Goal: Task Accomplishment & Management: Use online tool/utility

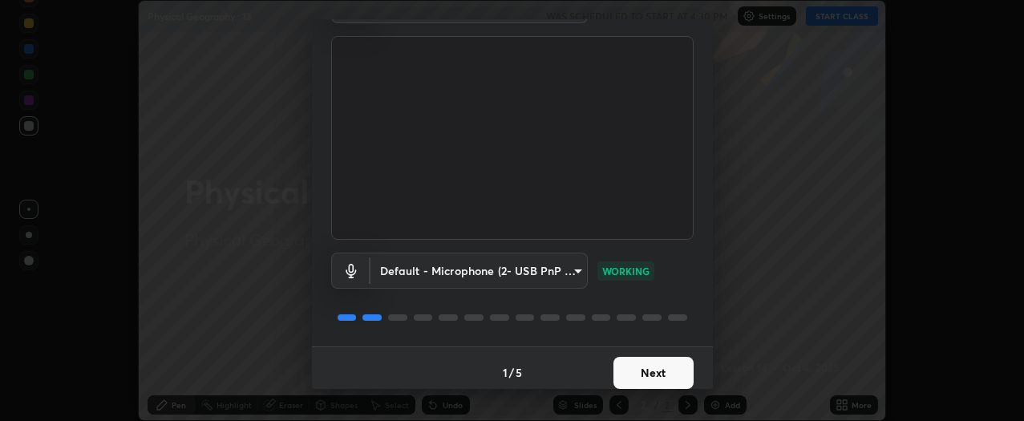
scroll to position [105, 0]
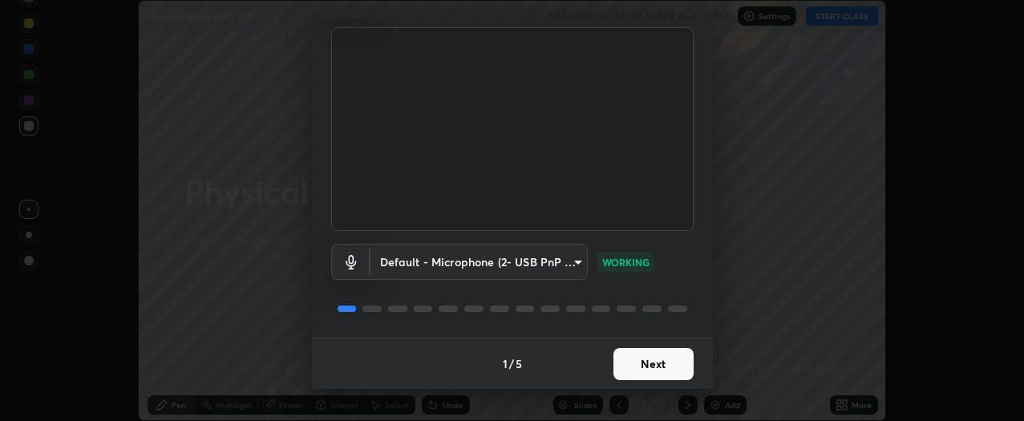
click at [643, 358] on button "Next" at bounding box center [653, 364] width 80 height 32
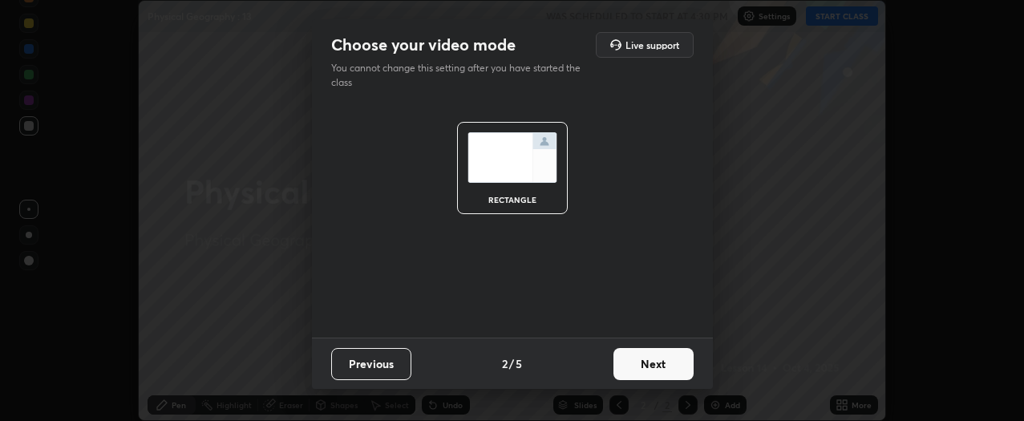
scroll to position [0, 0]
click at [648, 365] on button "Next" at bounding box center [653, 364] width 80 height 32
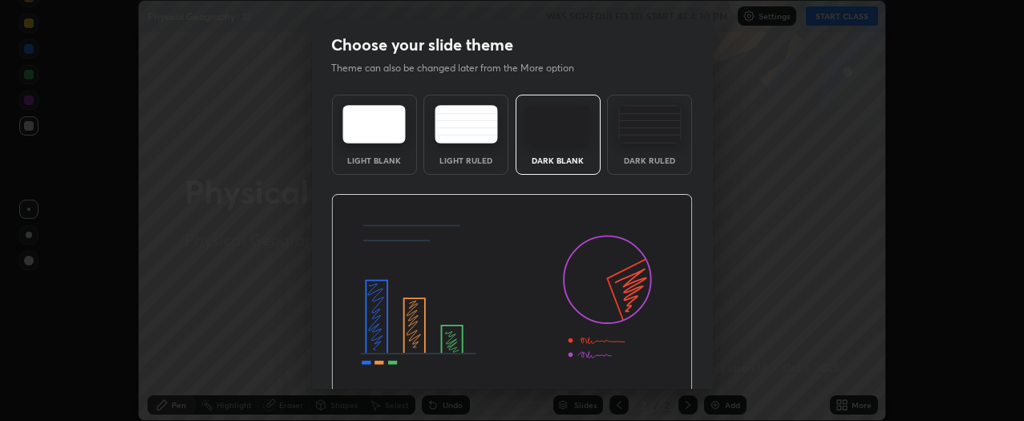
click at [652, 365] on img at bounding box center [511, 296] width 361 height 204
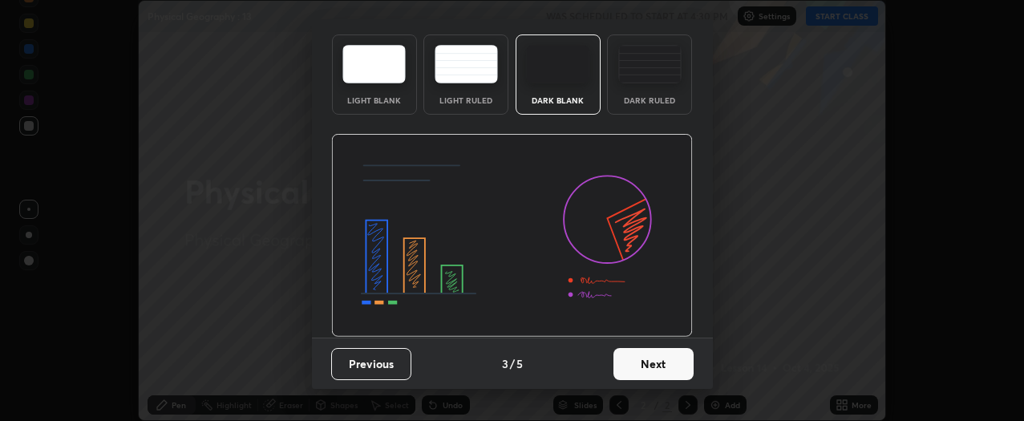
click at [656, 369] on button "Next" at bounding box center [653, 364] width 80 height 32
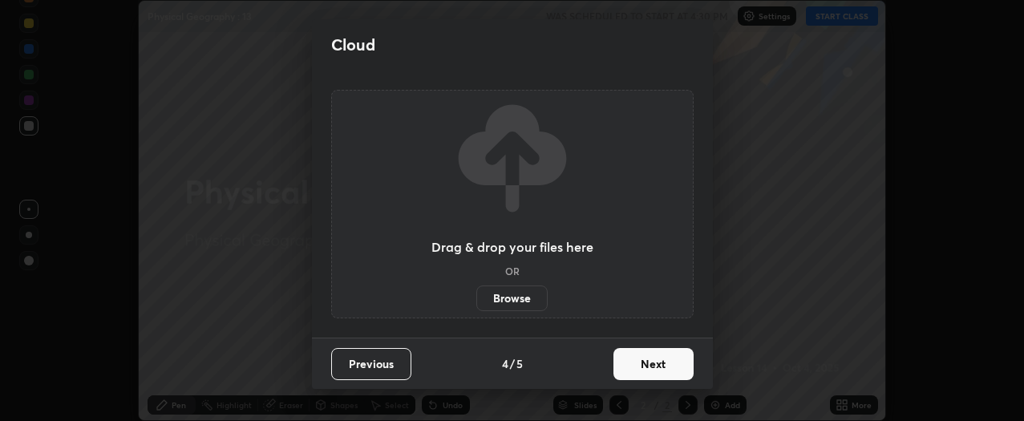
scroll to position [0, 0]
click at [656, 364] on button "Next" at bounding box center [653, 364] width 80 height 32
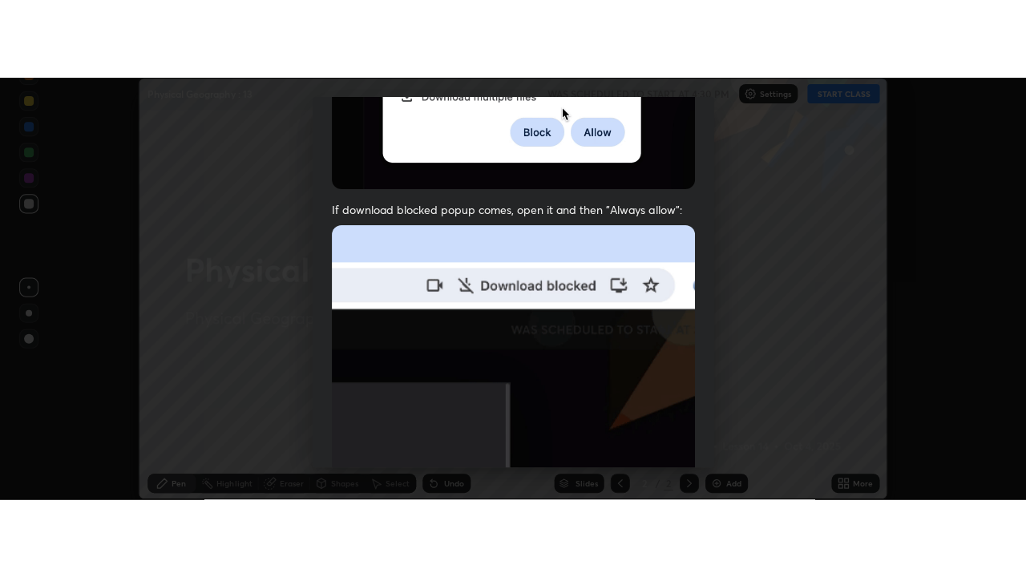
scroll to position [432, 0]
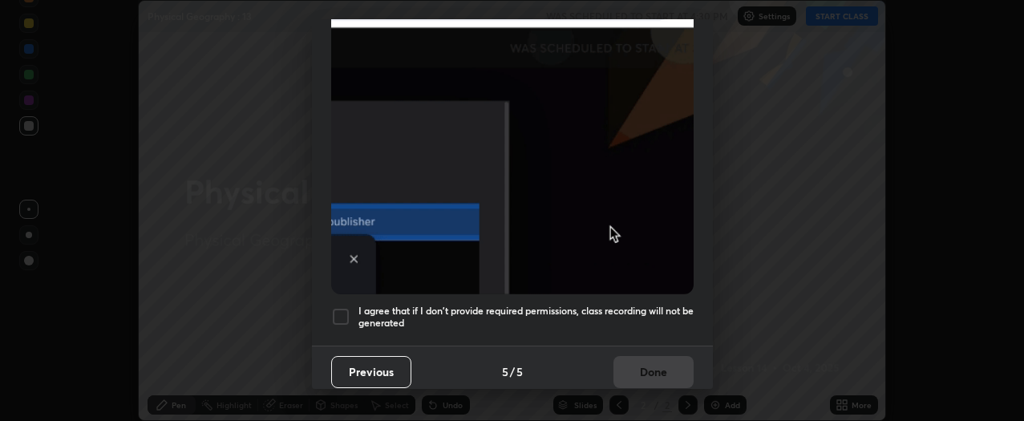
click at [346, 309] on div at bounding box center [340, 316] width 19 height 19
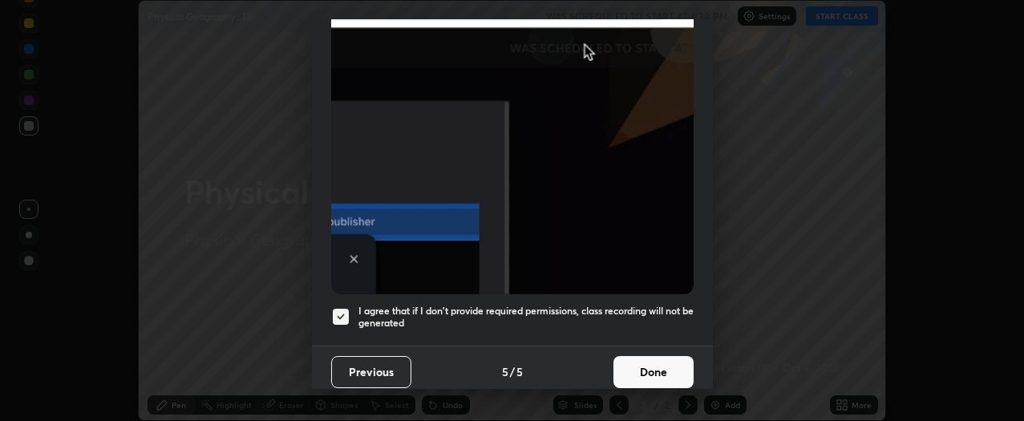
click at [642, 366] on button "Done" at bounding box center [653, 372] width 80 height 32
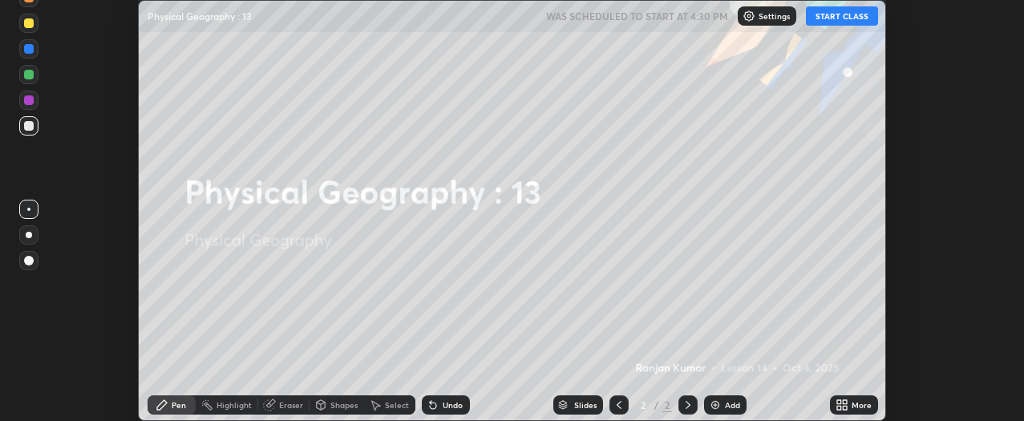
click at [843, 405] on icon at bounding box center [841, 404] width 13 height 13
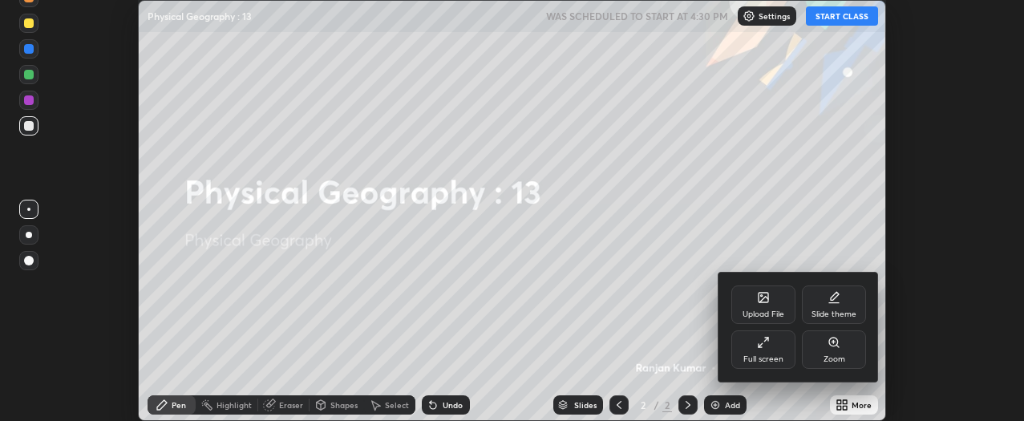
click at [780, 355] on div "Full screen" at bounding box center [763, 359] width 40 height 8
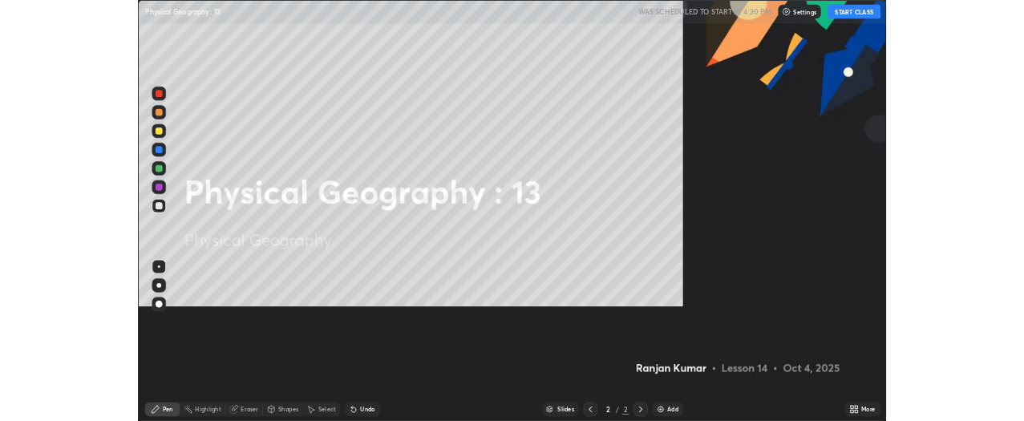
scroll to position [577, 1026]
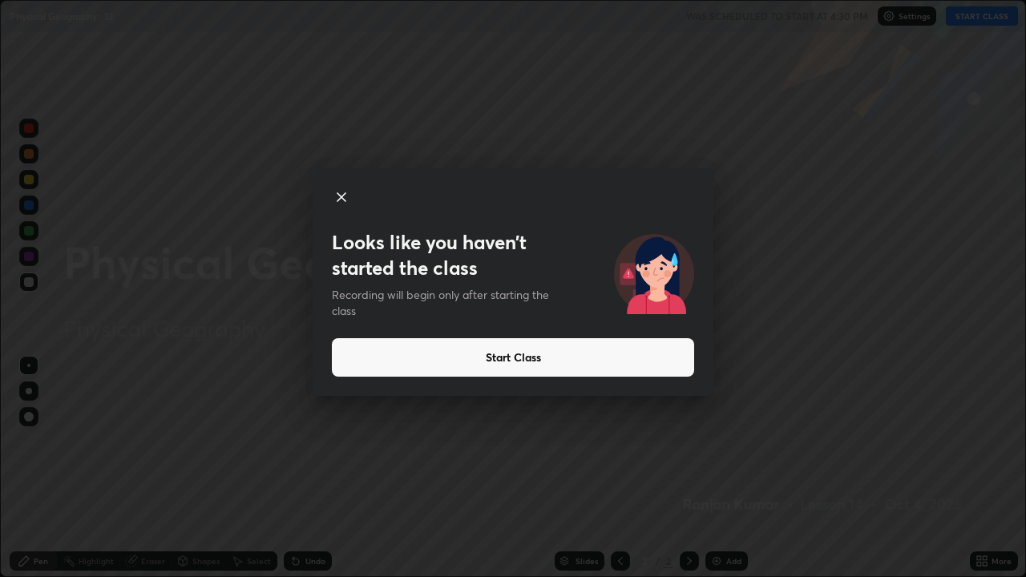
click at [514, 353] on button "Start Class" at bounding box center [513, 357] width 362 height 38
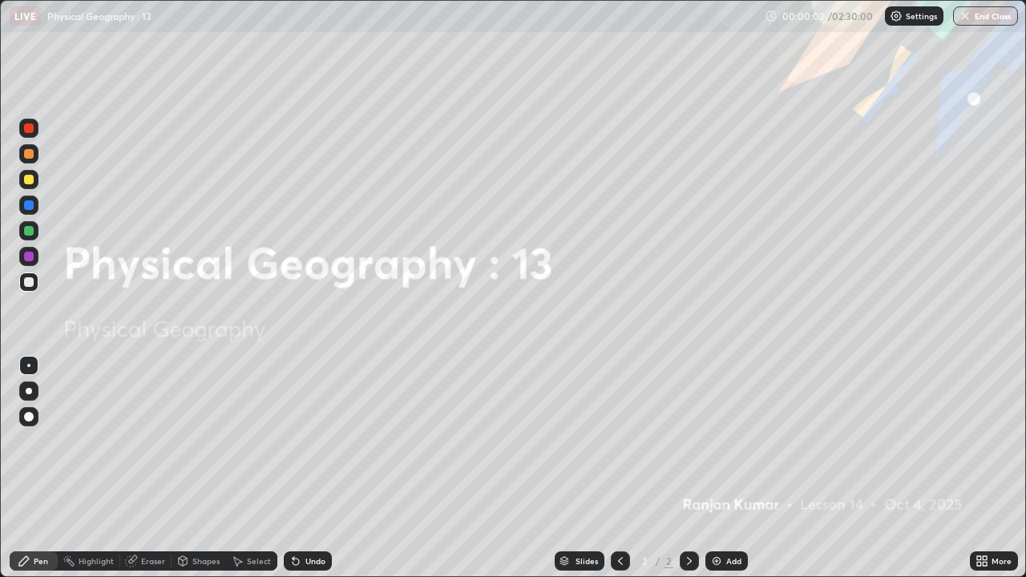
click at [733, 420] on div "Add" at bounding box center [733, 561] width 15 height 8
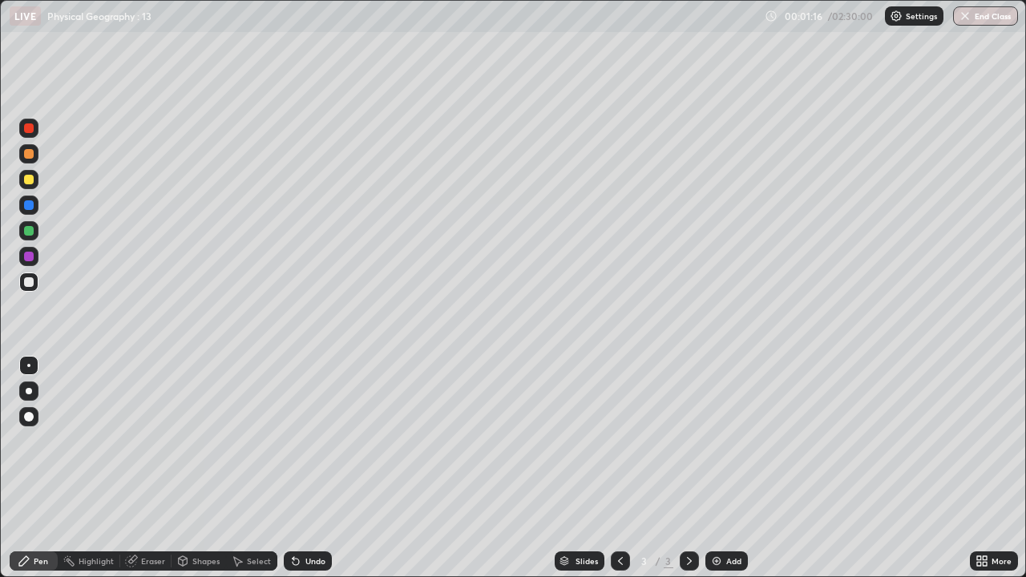
click at [983, 420] on icon at bounding box center [981, 561] width 13 height 13
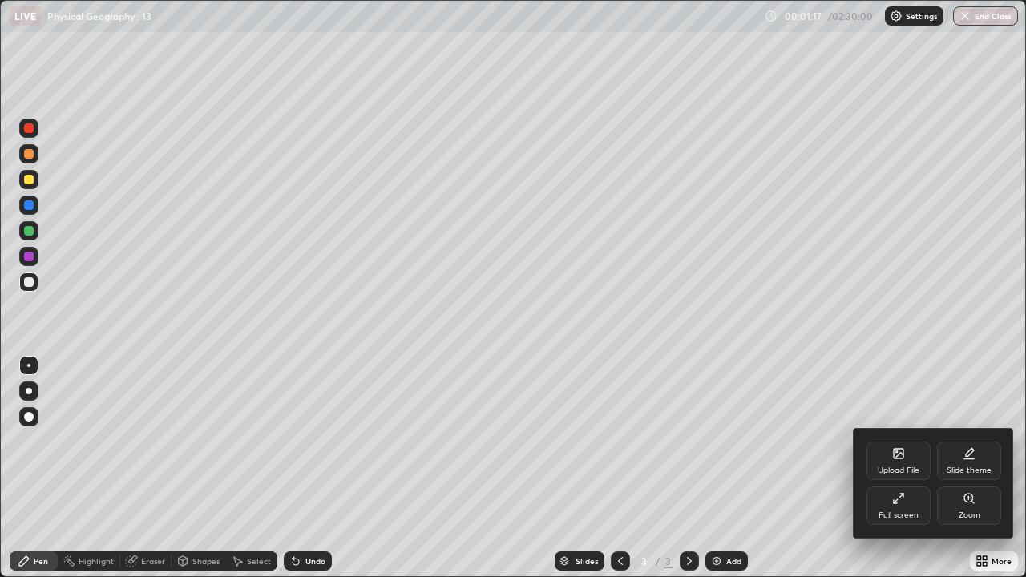
click at [890, 420] on div "Full screen" at bounding box center [898, 506] width 64 height 38
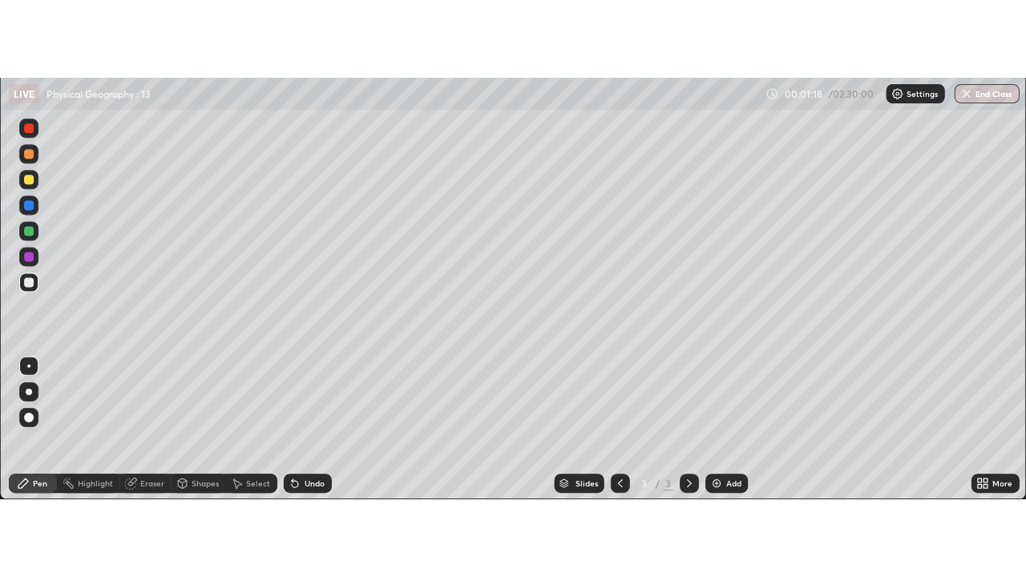
scroll to position [79730, 79128]
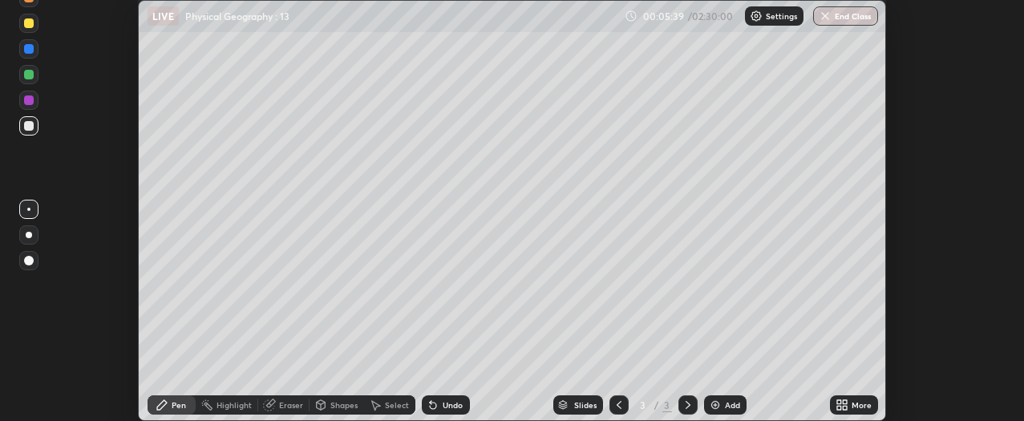
click at [844, 403] on icon at bounding box center [844, 402] width 4 height 4
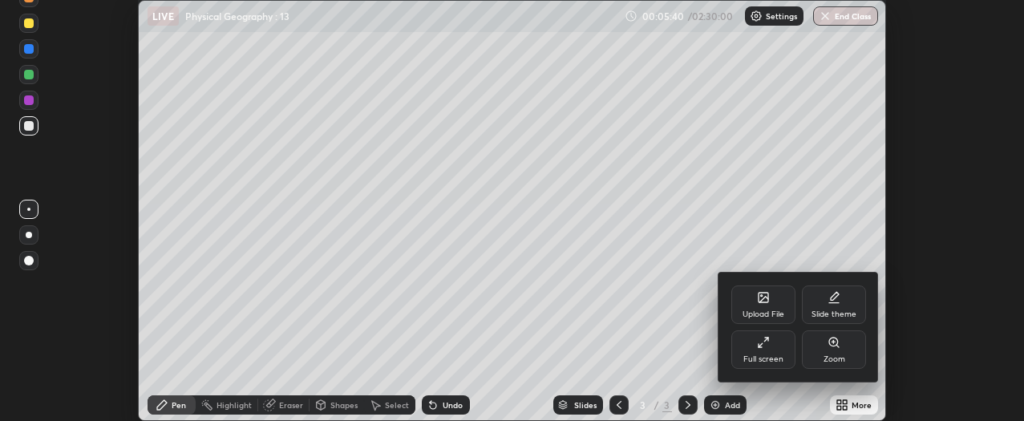
click at [773, 349] on div "Full screen" at bounding box center [763, 349] width 64 height 38
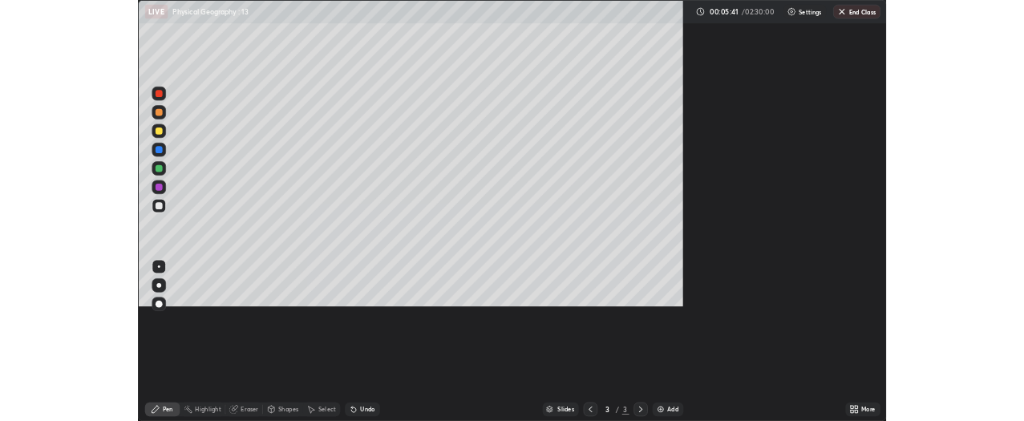
scroll to position [577, 1026]
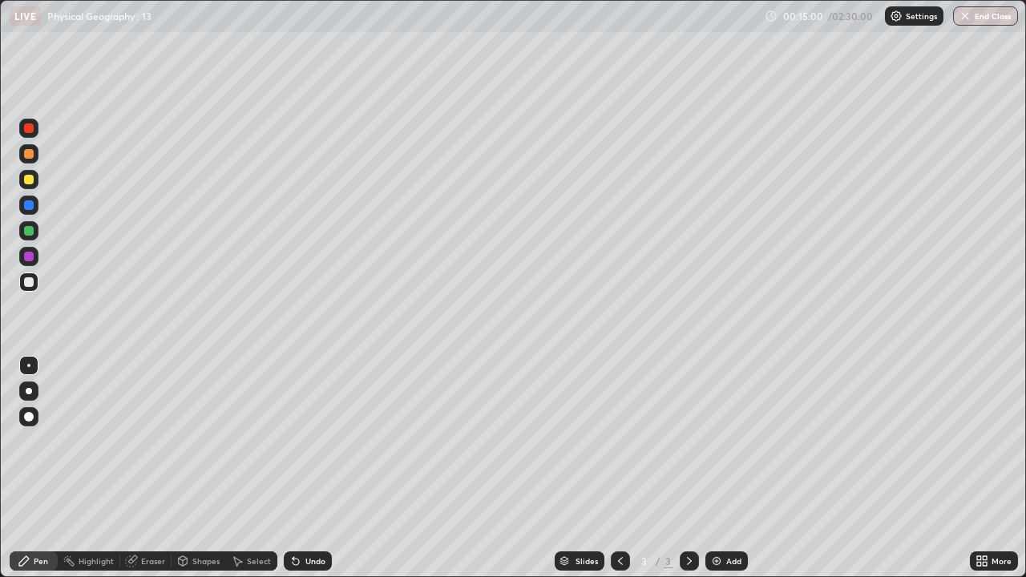
click at [730, 420] on div "Add" at bounding box center [733, 561] width 15 height 8
click at [977, 420] on icon at bounding box center [979, 564] width 4 height 4
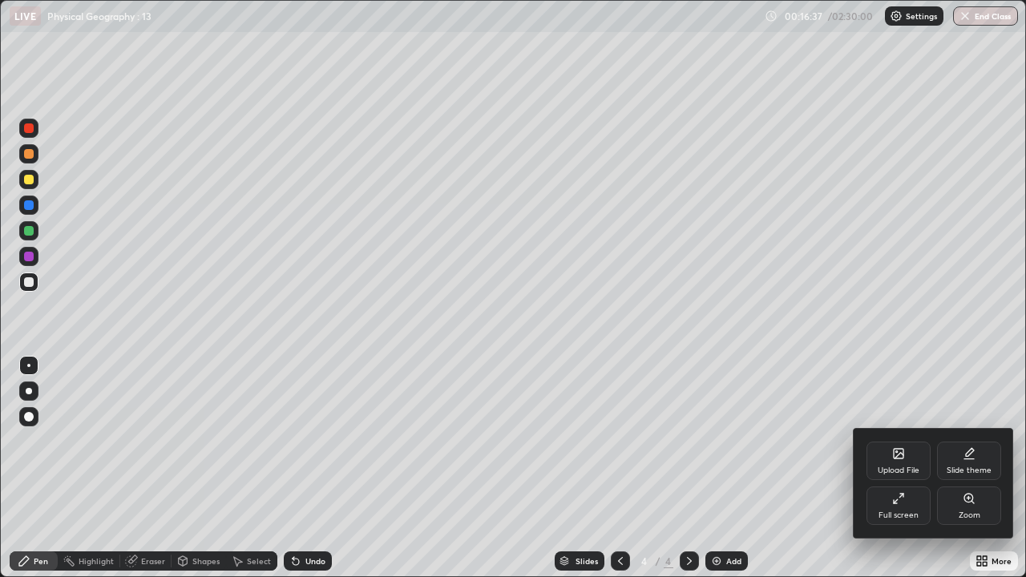
click at [886, 420] on div "Full screen" at bounding box center [898, 506] width 64 height 38
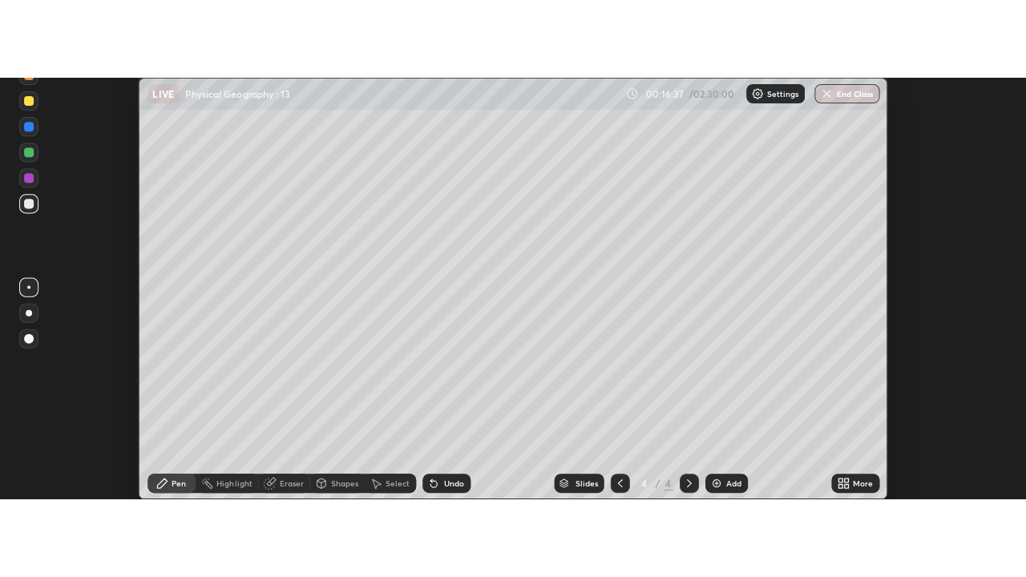
scroll to position [79730, 79128]
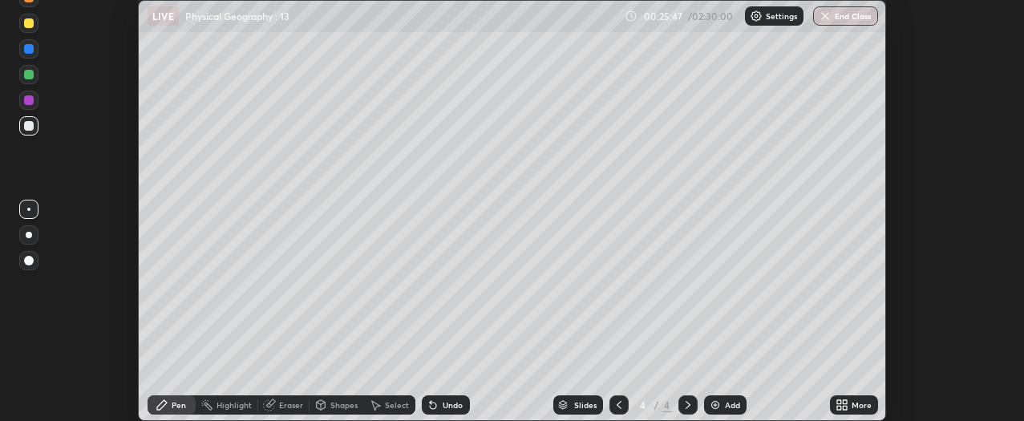
click at [838, 402] on icon at bounding box center [839, 402] width 4 height 4
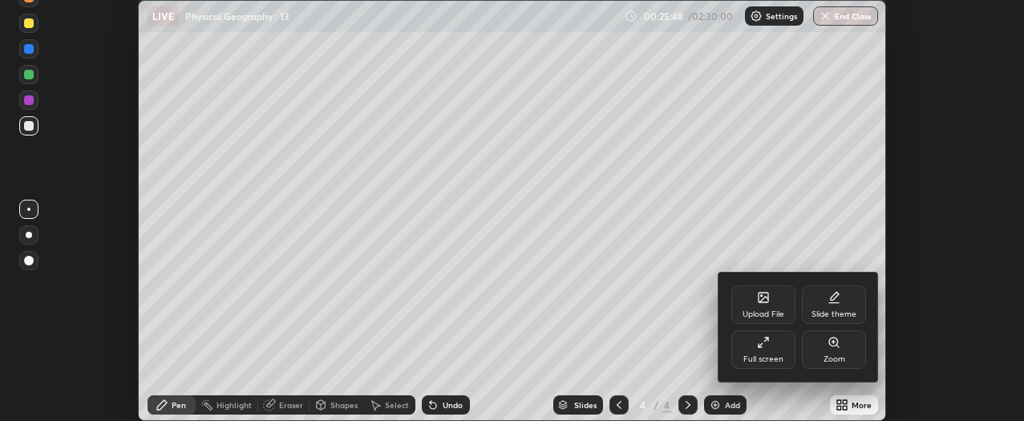
click at [753, 353] on div "Full screen" at bounding box center [763, 349] width 64 height 38
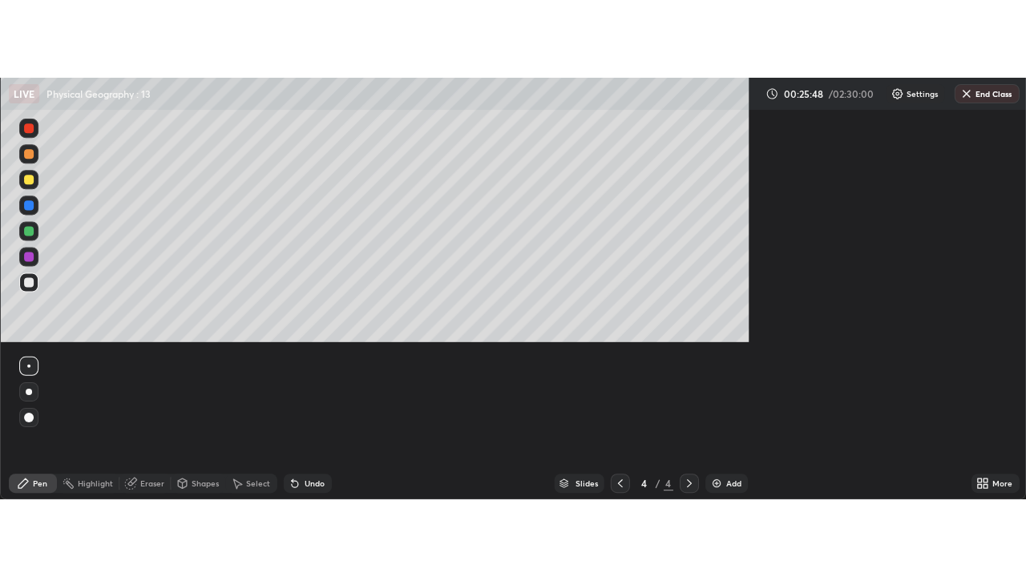
scroll to position [577, 1026]
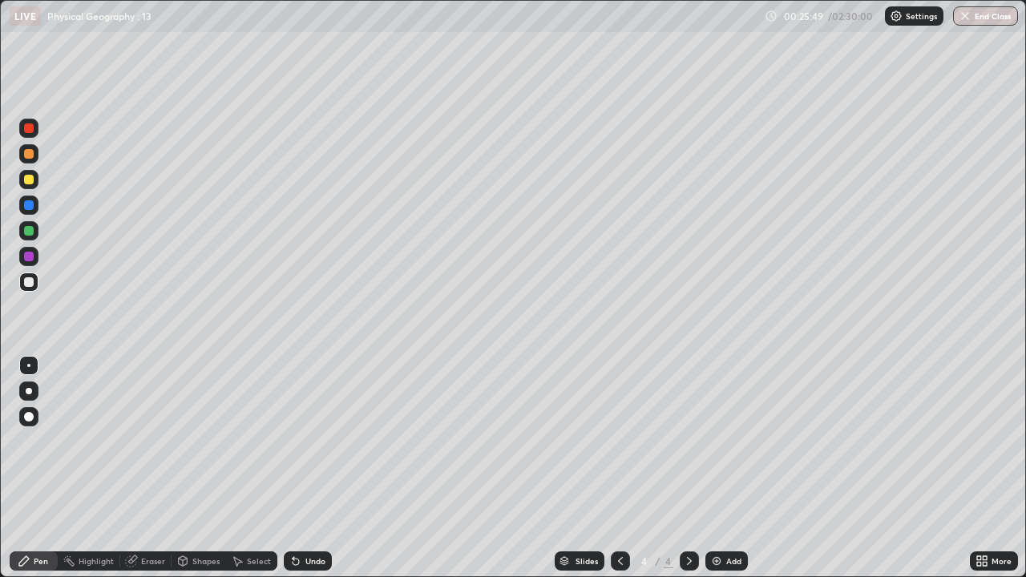
click at [733, 420] on div "Add" at bounding box center [733, 561] width 15 height 8
click at [30, 184] on div at bounding box center [29, 180] width 10 height 10
click at [30, 259] on div at bounding box center [29, 257] width 10 height 10
click at [30, 208] on div at bounding box center [29, 205] width 10 height 10
click at [30, 183] on div at bounding box center [29, 180] width 10 height 10
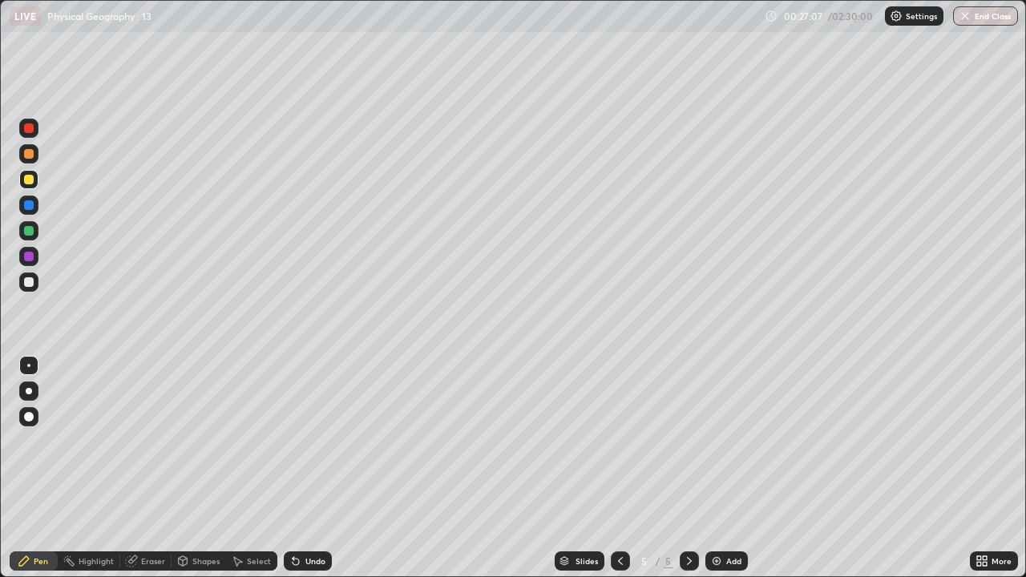
click at [313, 420] on div "Undo" at bounding box center [315, 561] width 20 height 8
click at [315, 420] on div "Undo" at bounding box center [315, 561] width 20 height 8
click at [325, 420] on div "Undo" at bounding box center [308, 560] width 48 height 19
click at [311, 420] on div "Undo" at bounding box center [315, 561] width 20 height 8
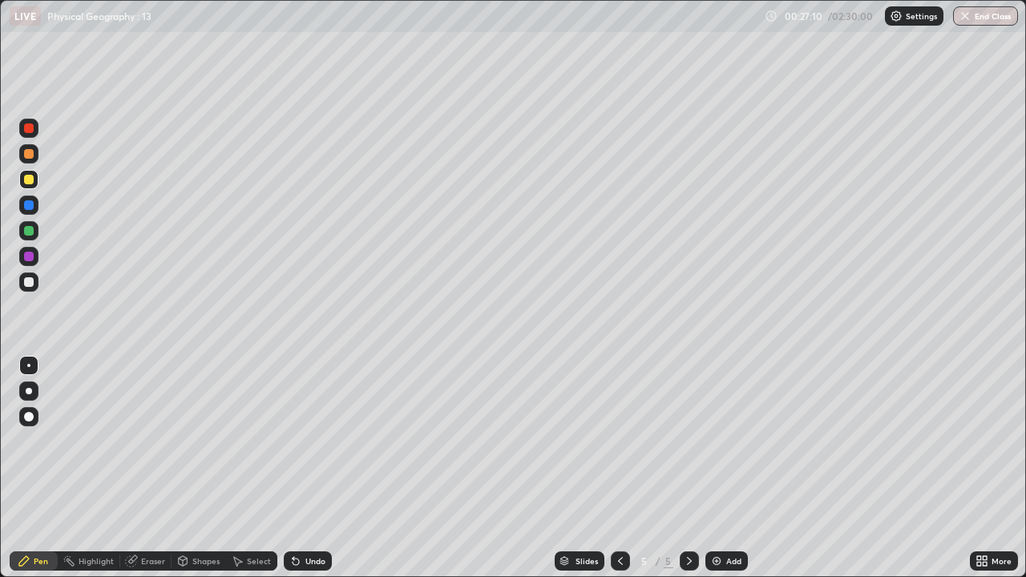
click at [307, 420] on div "Undo" at bounding box center [308, 560] width 48 height 19
click at [308, 420] on div "Undo" at bounding box center [315, 561] width 20 height 8
click at [307, 420] on div "Undo" at bounding box center [308, 560] width 48 height 19
click at [27, 129] on div at bounding box center [29, 128] width 10 height 10
click at [31, 208] on div at bounding box center [29, 205] width 10 height 10
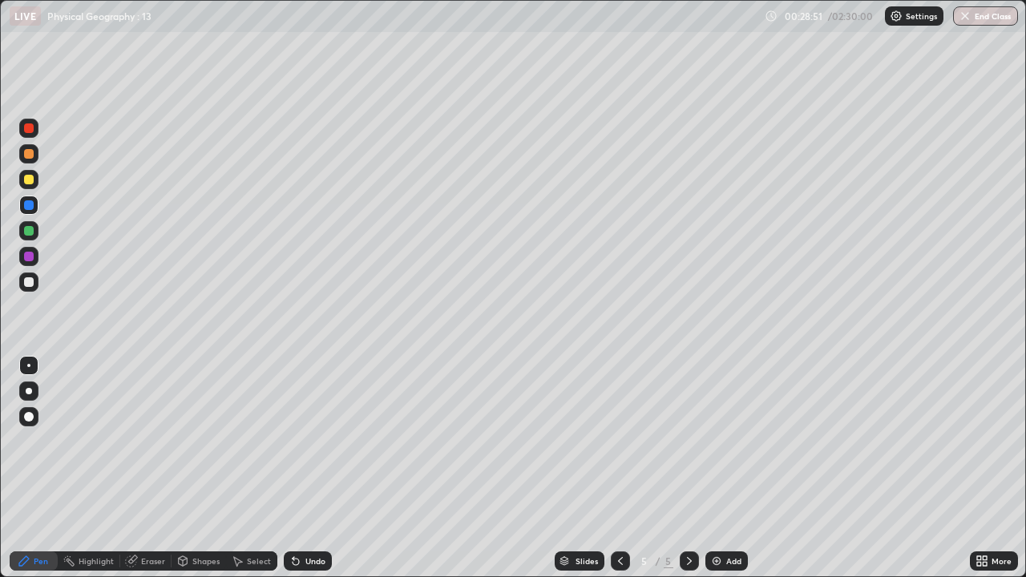
click at [160, 420] on div "Eraser" at bounding box center [153, 561] width 24 height 8
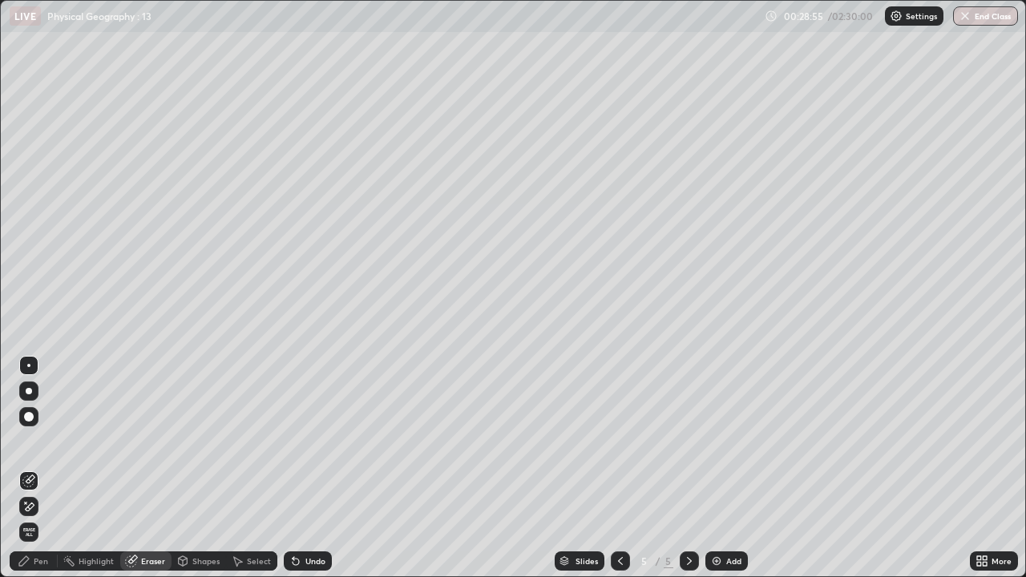
click at [44, 420] on div "Pen" at bounding box center [34, 560] width 48 height 19
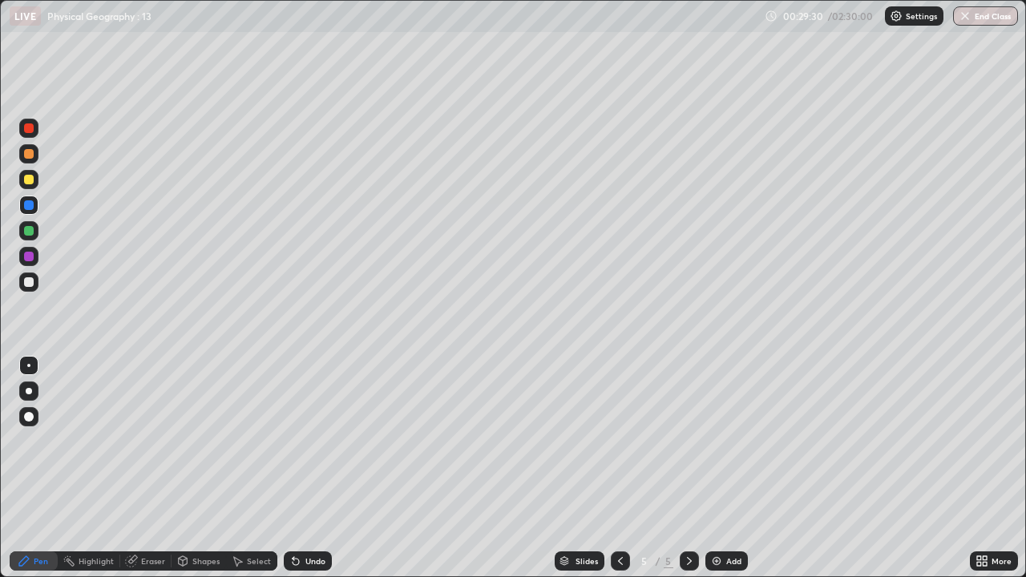
click at [31, 182] on div at bounding box center [29, 180] width 10 height 10
click at [31, 131] on div at bounding box center [29, 128] width 10 height 10
click at [150, 420] on div "Eraser" at bounding box center [153, 561] width 24 height 8
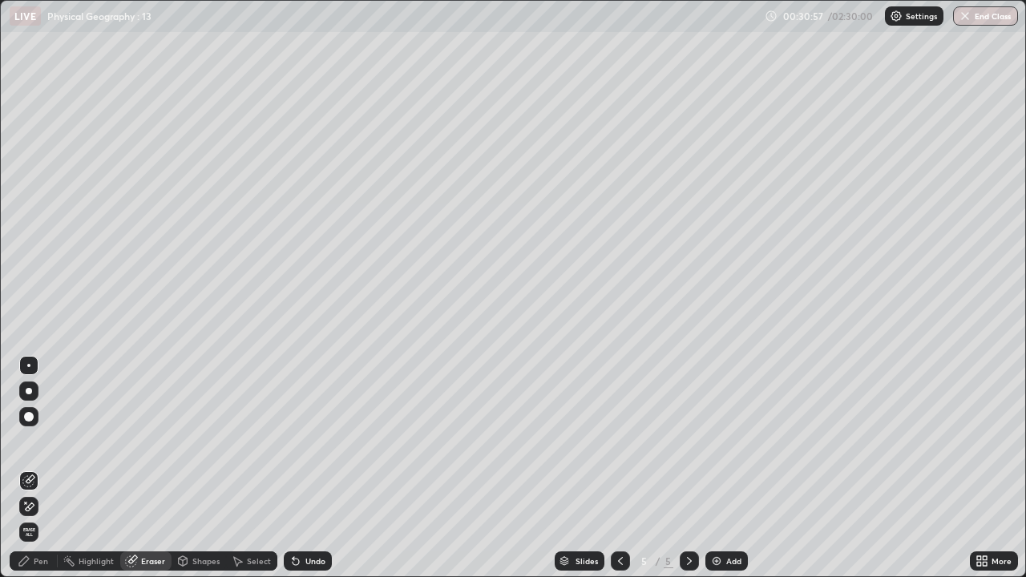
click at [47, 420] on div "Pen" at bounding box center [41, 561] width 14 height 8
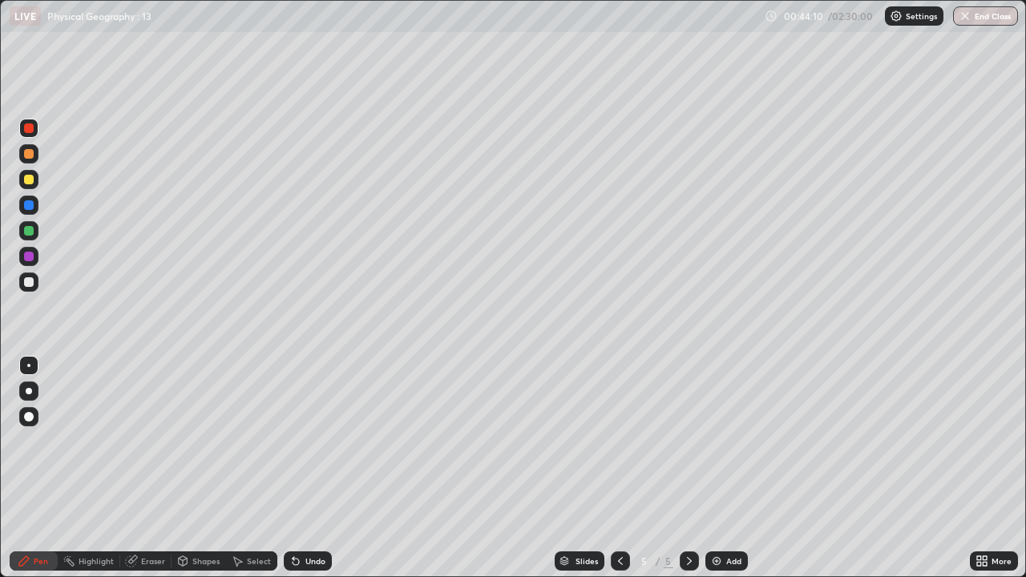
click at [728, 420] on div "Add" at bounding box center [733, 561] width 15 height 8
